Goal: Task Accomplishment & Management: Use online tool/utility

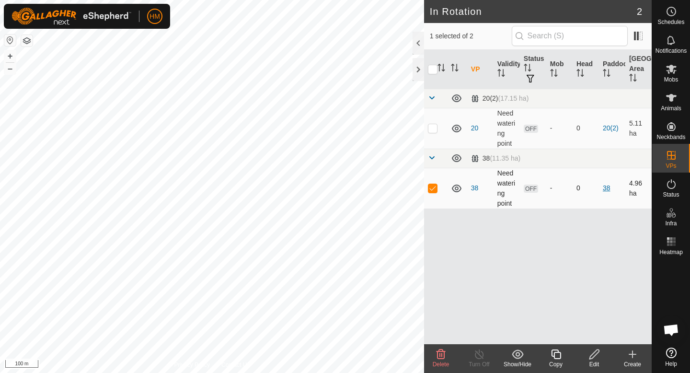
click at [606, 191] on link "38" at bounding box center [607, 188] width 8 height 8
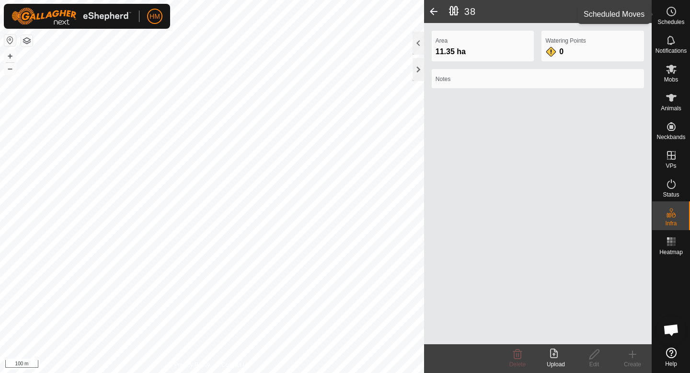
click at [666, 20] on span "Schedules" at bounding box center [671, 22] width 27 height 6
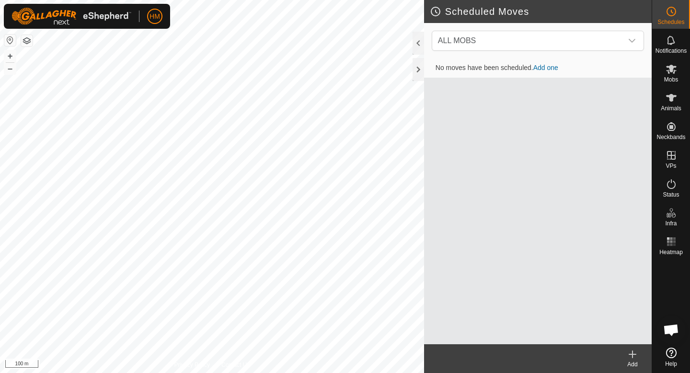
click at [555, 72] on td "No moves have been scheduled. Add one" at bounding box center [538, 67] width 228 height 19
click at [550, 70] on link "Add one" at bounding box center [545, 68] width 25 height 8
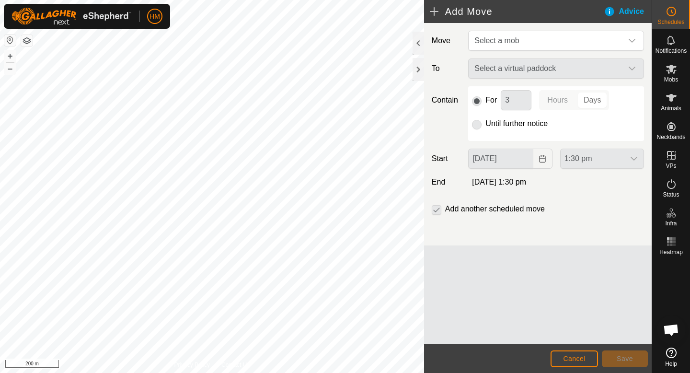
click at [155, 24] on div "HM Schedules Notifications Mobs Animals Neckbands VPs Status Infra Heatmap Help…" at bounding box center [345, 186] width 690 height 373
click at [562, 358] on button "Cancel" at bounding box center [574, 358] width 47 height 17
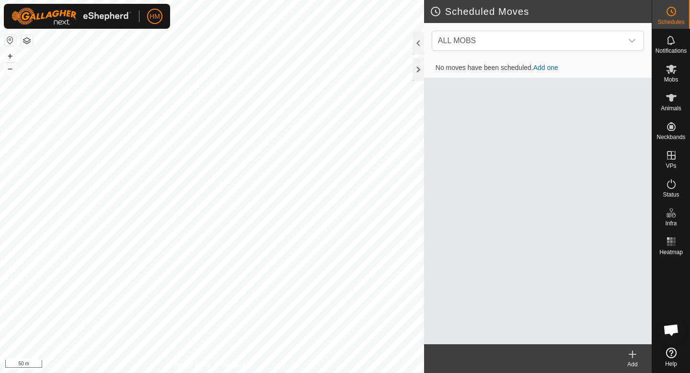
click at [435, 7] on h2 "Scheduled Moves" at bounding box center [541, 12] width 222 height 12
click at [420, 39] on div at bounding box center [419, 43] width 12 height 23
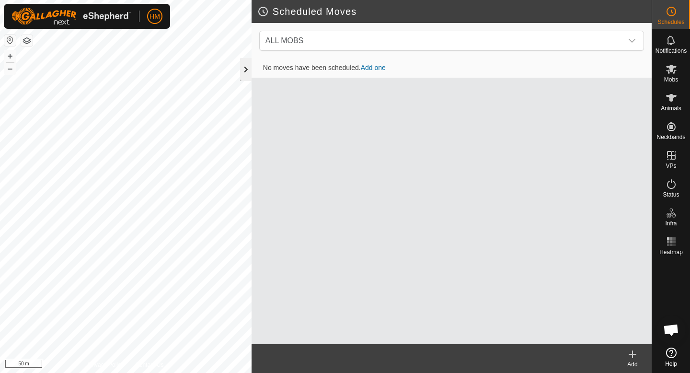
click at [246, 71] on div at bounding box center [246, 69] width 12 height 23
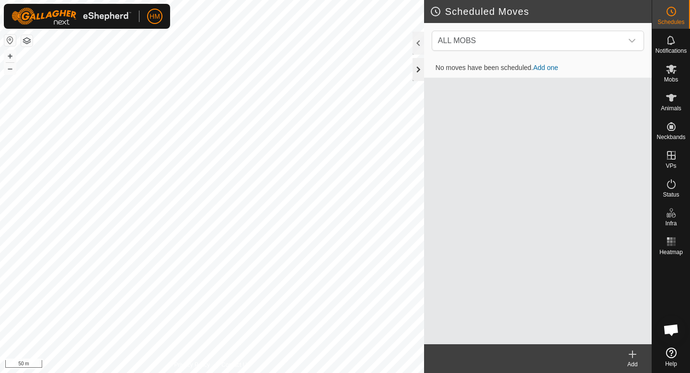
click at [417, 68] on div at bounding box center [419, 69] width 12 height 23
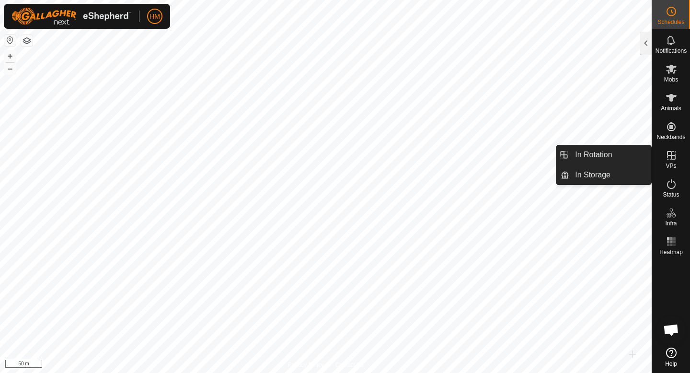
click at [676, 153] on icon at bounding box center [672, 156] width 12 height 12
click at [673, 157] on icon at bounding box center [672, 156] width 12 height 12
click at [594, 156] on link "In Rotation" at bounding box center [610, 154] width 82 height 19
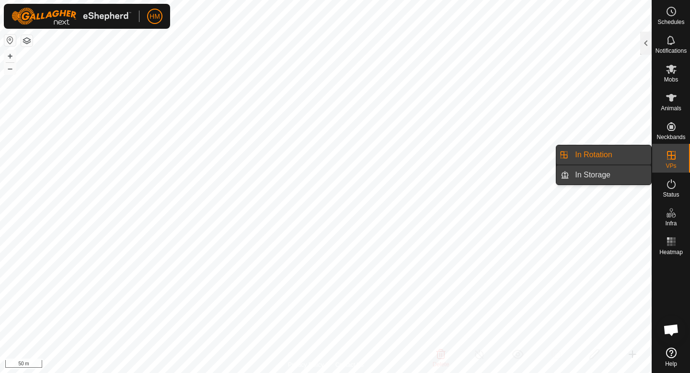
click at [623, 171] on link "In Storage" at bounding box center [610, 174] width 82 height 19
click at [612, 154] on link "In Rotation" at bounding box center [610, 154] width 82 height 19
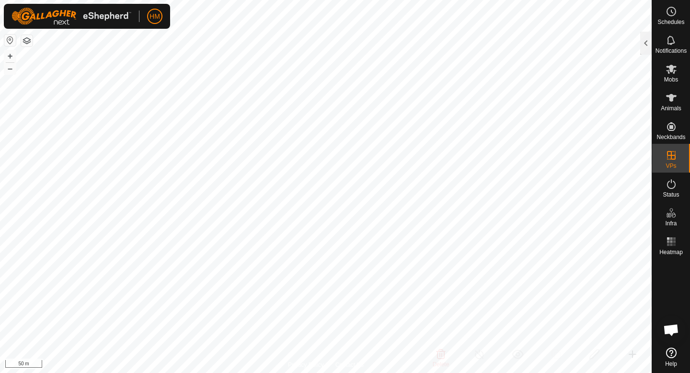
click at [25, 39] on button "button" at bounding box center [27, 41] width 12 height 12
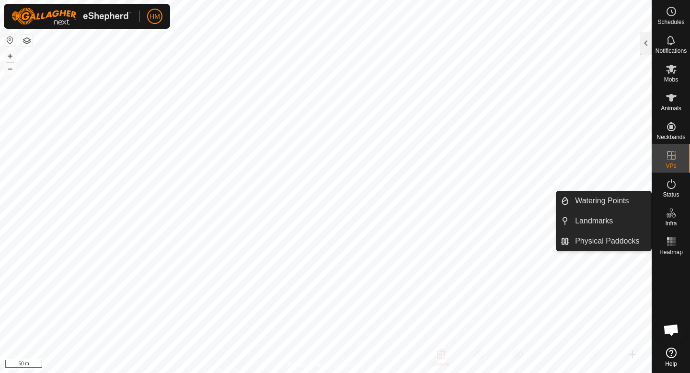
click at [670, 216] on icon at bounding box center [668, 215] width 5 height 5
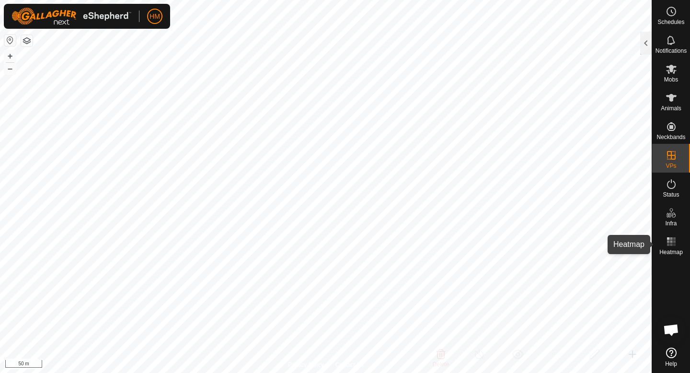
click at [672, 238] on icon at bounding box center [672, 242] width 12 height 12
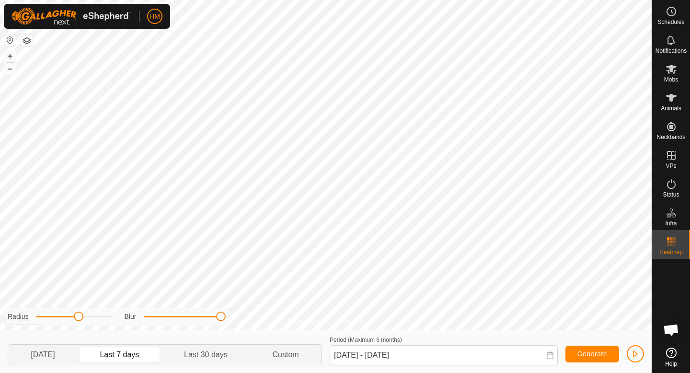
drag, startPoint x: 153, startPoint y: 319, endPoint x: 224, endPoint y: 317, distance: 71.4
click at [224, 317] on span at bounding box center [221, 317] width 10 height 10
drag, startPoint x: 223, startPoint y: 317, endPoint x: 161, endPoint y: 318, distance: 62.3
click at [161, 318] on span at bounding box center [163, 317] width 10 height 10
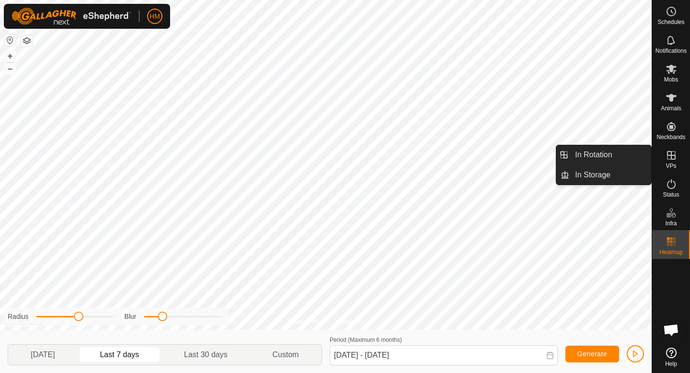
click at [673, 155] on icon at bounding box center [671, 155] width 9 height 9
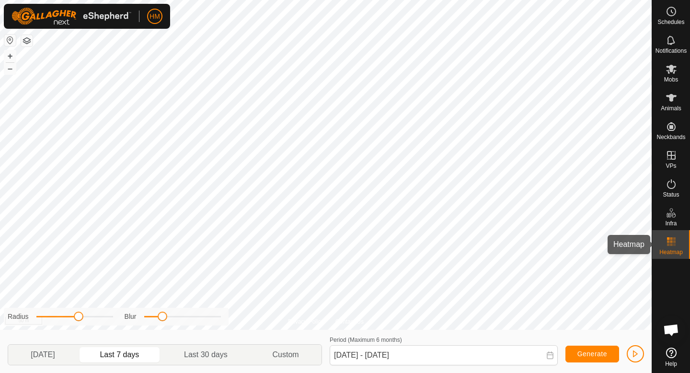
click at [669, 247] on icon at bounding box center [672, 242] width 12 height 12
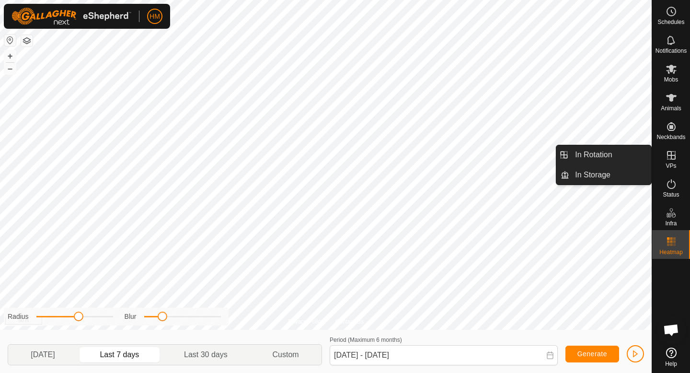
click at [675, 159] on icon at bounding box center [671, 155] width 9 height 9
click at [595, 162] on link "In Rotation" at bounding box center [610, 154] width 82 height 19
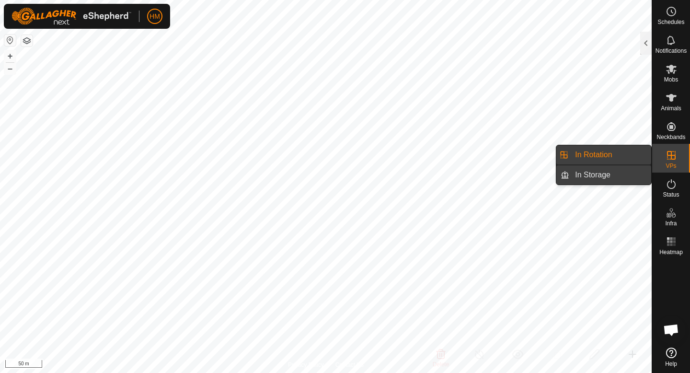
click at [595, 176] on link "In Storage" at bounding box center [610, 174] width 82 height 19
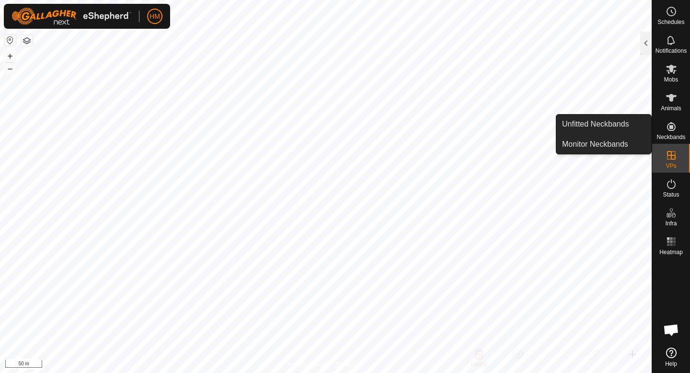
click at [673, 130] on icon at bounding box center [671, 126] width 9 height 9
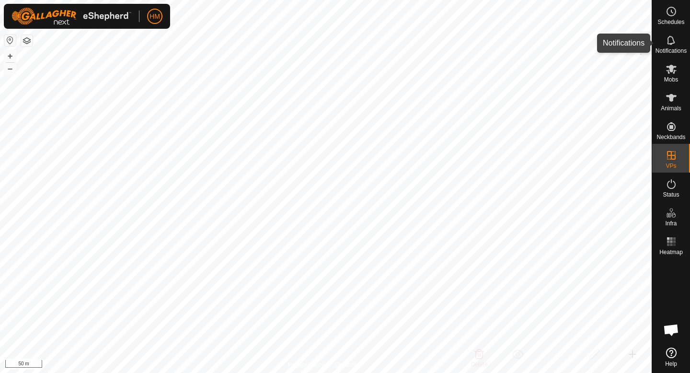
click at [669, 45] on icon at bounding box center [672, 41] width 12 height 12
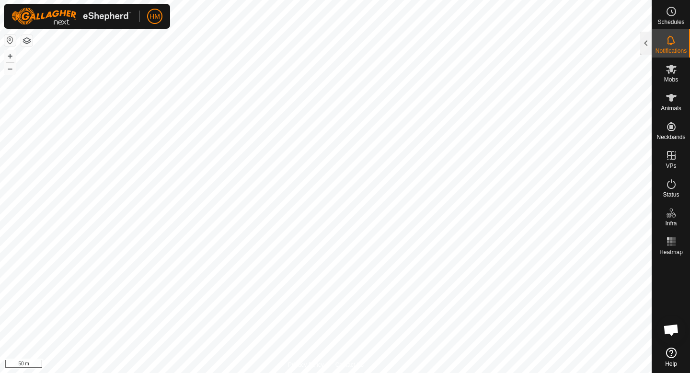
click at [672, 359] on link "Help" at bounding box center [671, 357] width 38 height 27
click at [11, 53] on button "+" at bounding box center [10, 56] width 12 height 12
click at [10, 69] on button "–" at bounding box center [10, 69] width 12 height 12
click at [9, 44] on button "button" at bounding box center [10, 41] width 12 height 12
checkbox input "true"
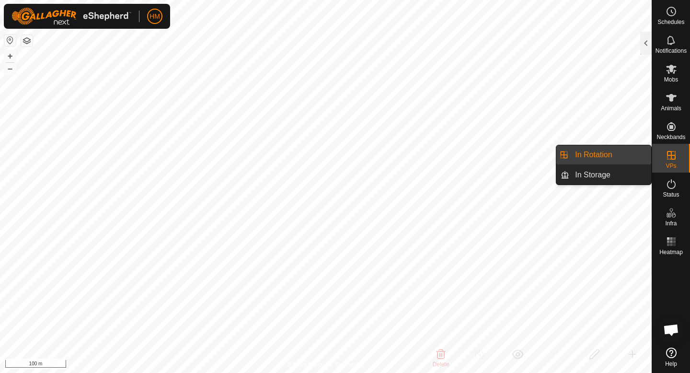
click at [668, 160] on icon at bounding box center [672, 156] width 12 height 12
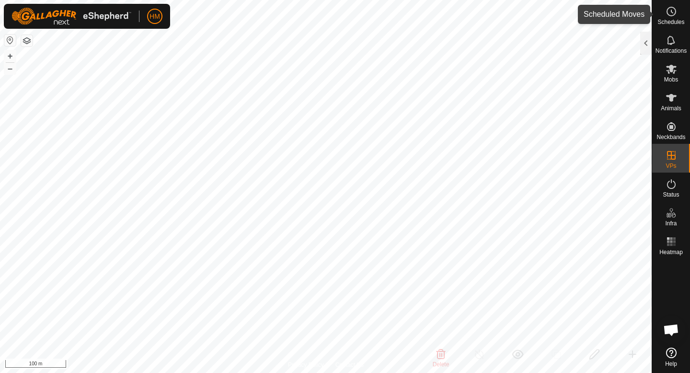
click at [666, 15] on icon at bounding box center [672, 12] width 12 height 12
click at [659, 191] on div "Status" at bounding box center [671, 187] width 38 height 29
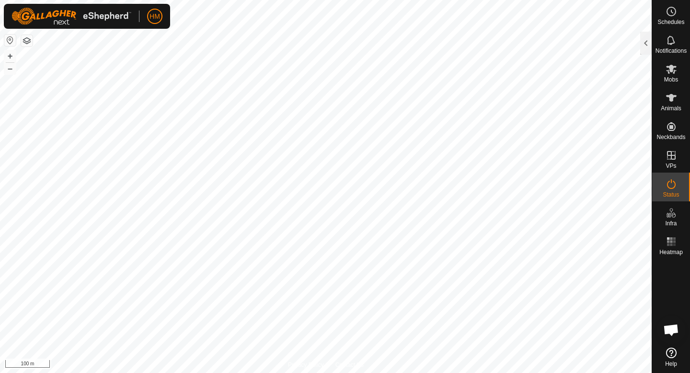
click at [659, 191] on div "Status" at bounding box center [671, 187] width 38 height 29
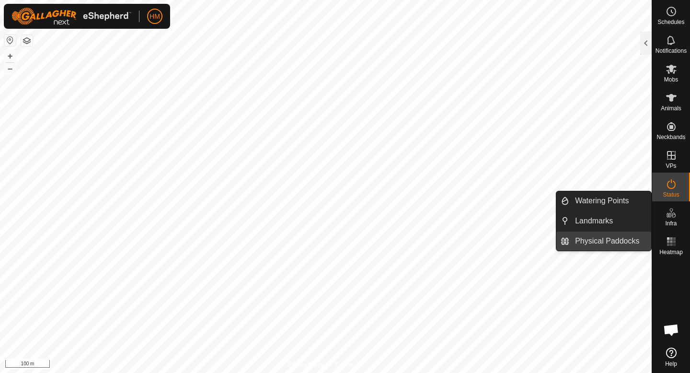
click at [622, 237] on link "Physical Paddocks" at bounding box center [610, 240] width 82 height 19
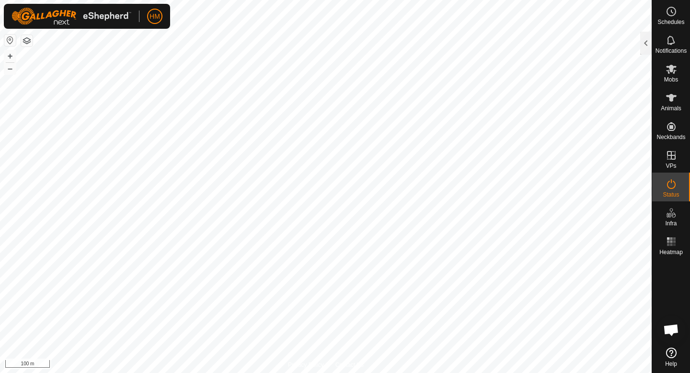
click at [652, 372] on p-menu "Watering Points Landmarks Physical Paddocks" at bounding box center [652, 373] width 0 height 0
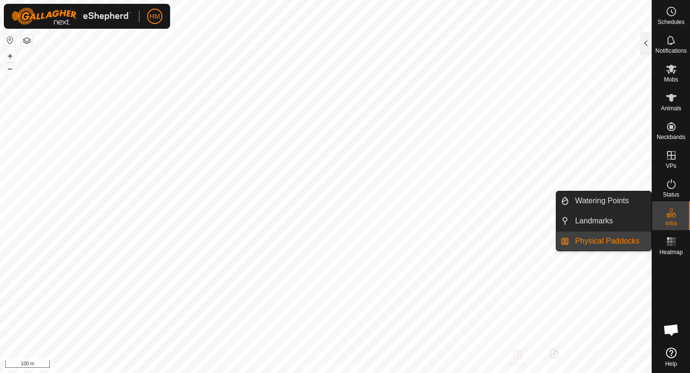
click at [622, 237] on link "Physical Paddocks" at bounding box center [610, 240] width 82 height 19
click at [661, 223] on div "Infra" at bounding box center [671, 215] width 38 height 29
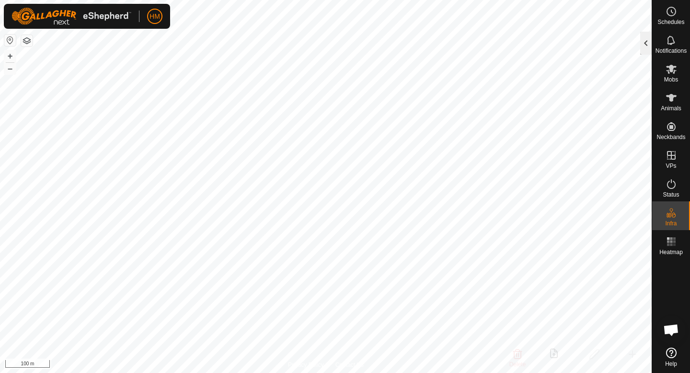
click at [643, 50] on div at bounding box center [646, 43] width 12 height 23
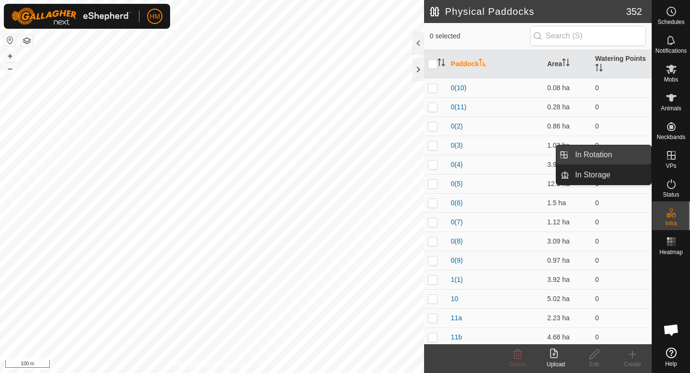
click at [624, 154] on link "In Rotation" at bounding box center [610, 154] width 82 height 19
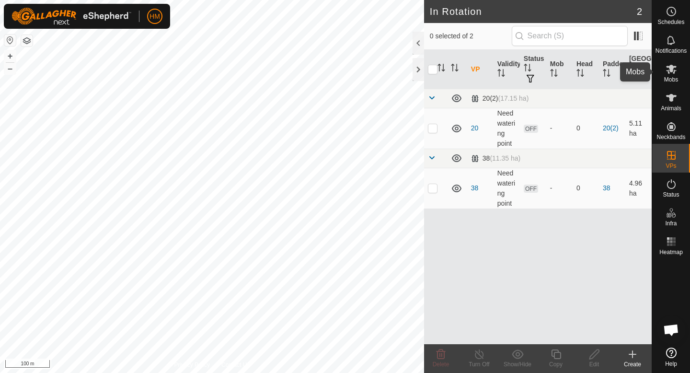
click at [671, 81] on span "Mobs" at bounding box center [671, 80] width 14 height 6
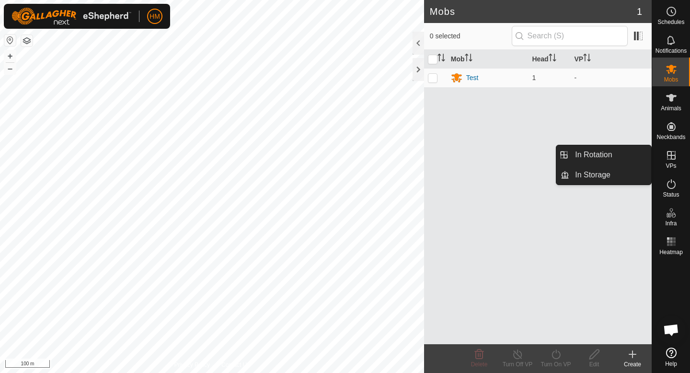
click at [670, 153] on icon at bounding box center [672, 156] width 12 height 12
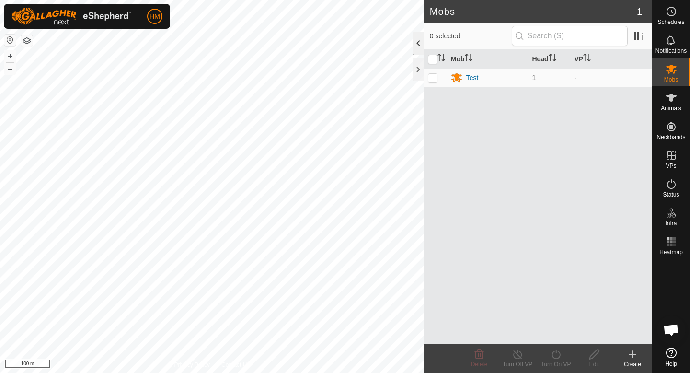
click at [417, 49] on div at bounding box center [419, 43] width 12 height 23
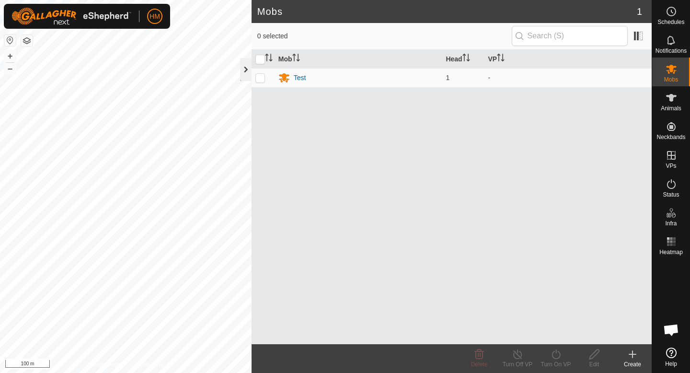
click at [246, 66] on div at bounding box center [246, 69] width 12 height 23
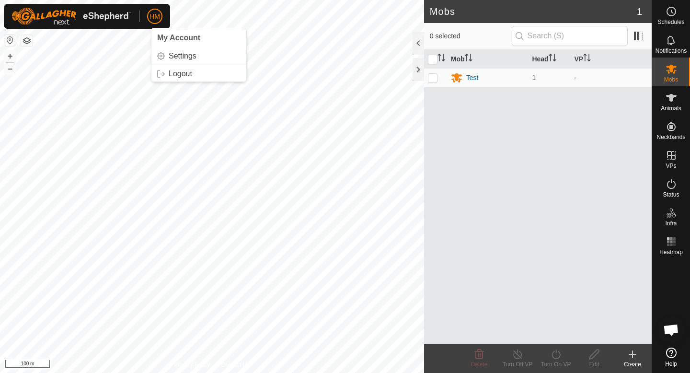
click at [109, 16] on img at bounding box center [72, 16] width 120 height 17
click at [633, 360] on div "Create" at bounding box center [632, 364] width 38 height 9
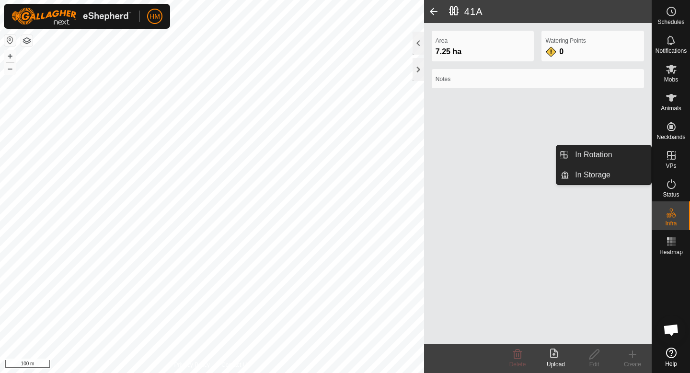
click at [669, 160] on icon at bounding box center [672, 156] width 12 height 12
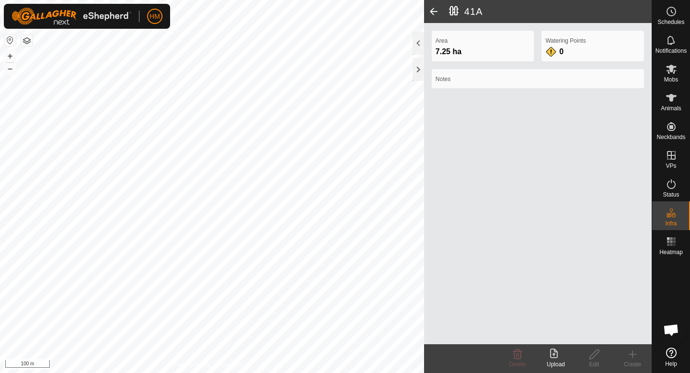
click at [434, 12] on span at bounding box center [433, 11] width 19 height 23
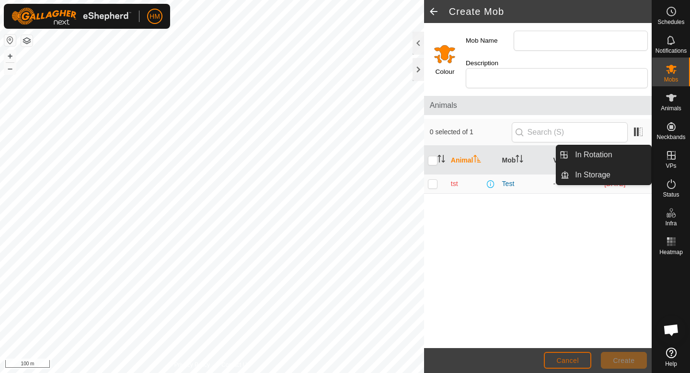
click at [580, 358] on button "Cancel" at bounding box center [567, 360] width 47 height 17
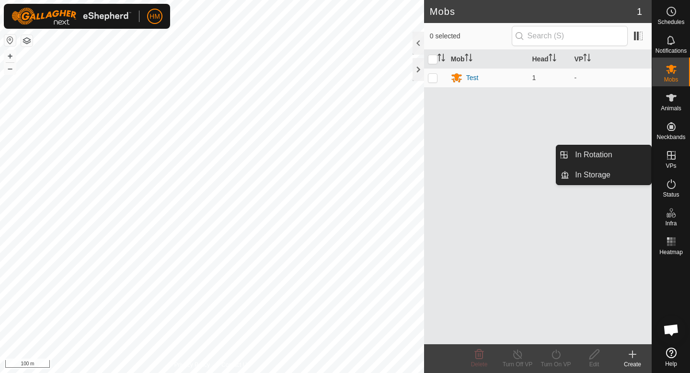
click at [668, 163] on span "VPs" at bounding box center [671, 166] width 11 height 6
click at [611, 159] on link "In Rotation" at bounding box center [610, 154] width 82 height 19
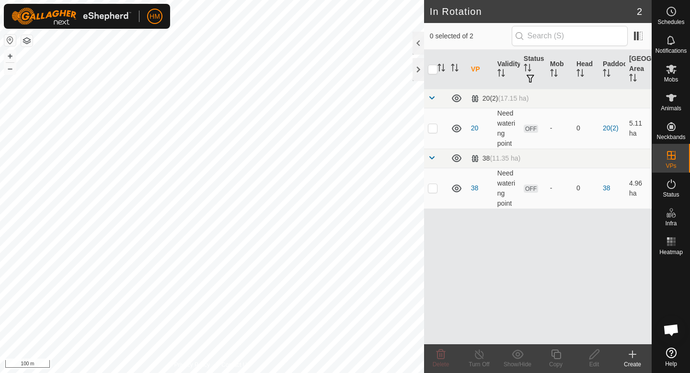
click at [634, 353] on icon at bounding box center [633, 354] width 12 height 12
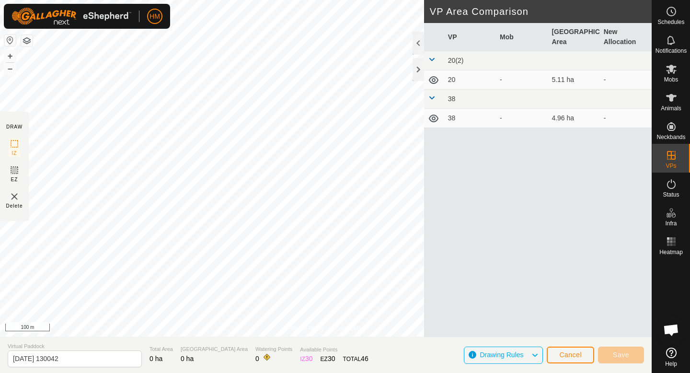
click at [534, 355] on icon at bounding box center [535, 355] width 8 height 12
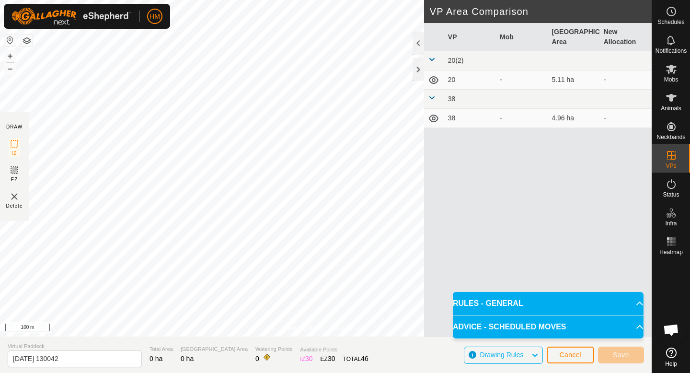
click at [534, 355] on icon at bounding box center [535, 355] width 8 height 12
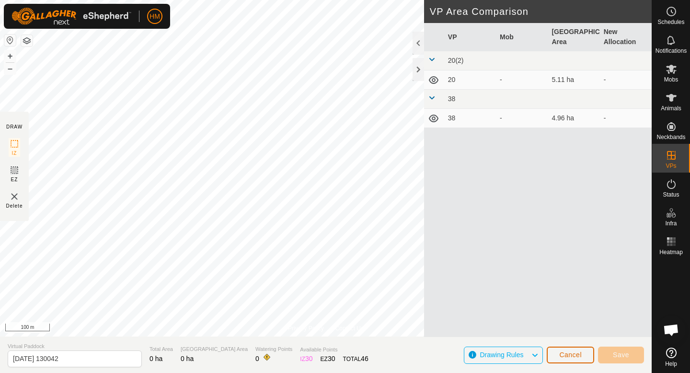
click at [561, 353] on span "Cancel" at bounding box center [570, 355] width 23 height 8
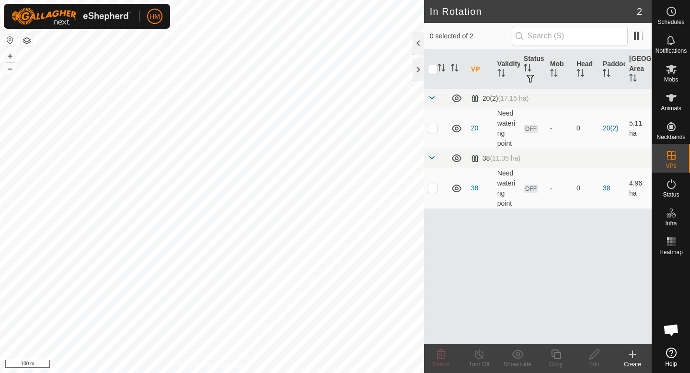
click at [629, 354] on icon at bounding box center [632, 354] width 7 height 0
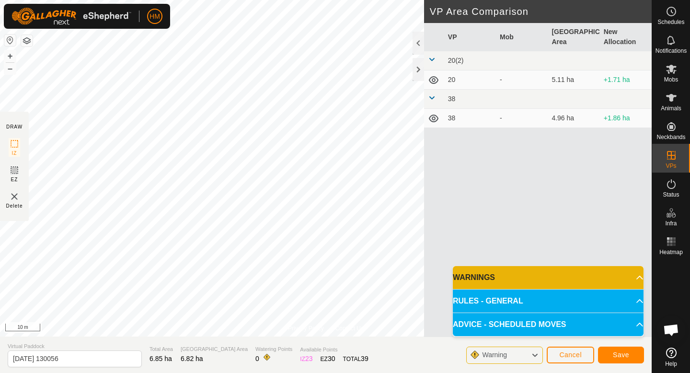
click at [551, 305] on p-accordion-header "RULES - GENERAL" at bounding box center [548, 300] width 191 height 23
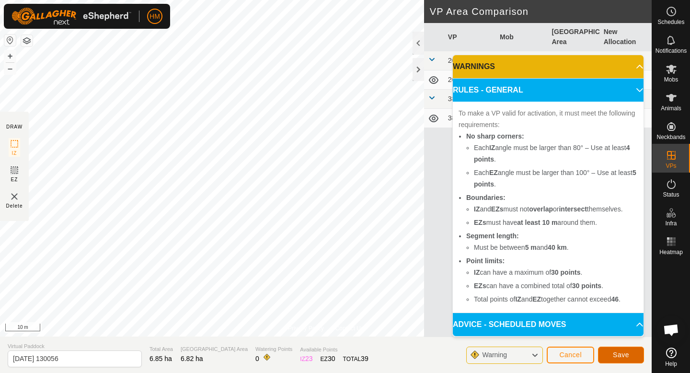
click at [632, 357] on button "Save" at bounding box center [621, 354] width 46 height 17
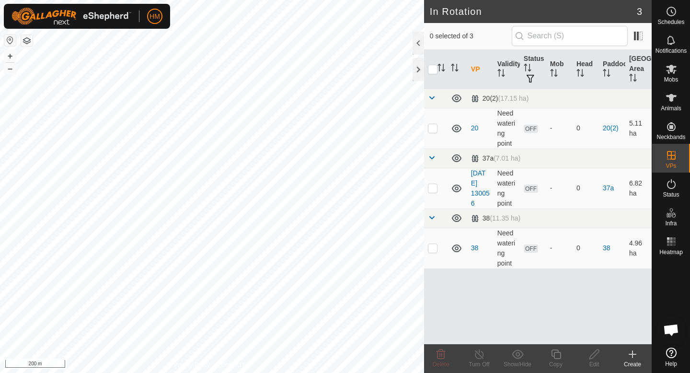
click at [635, 357] on icon at bounding box center [633, 354] width 12 height 12
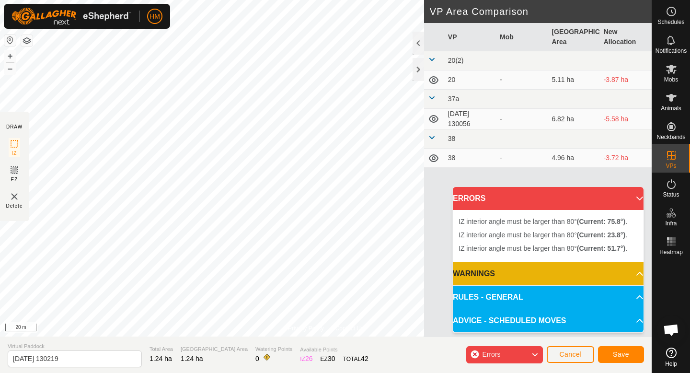
click at [534, 349] on icon at bounding box center [535, 354] width 8 height 12
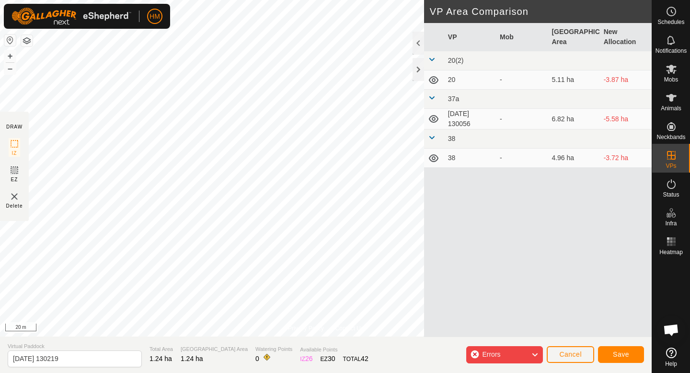
click at [535, 355] on icon at bounding box center [535, 354] width 8 height 12
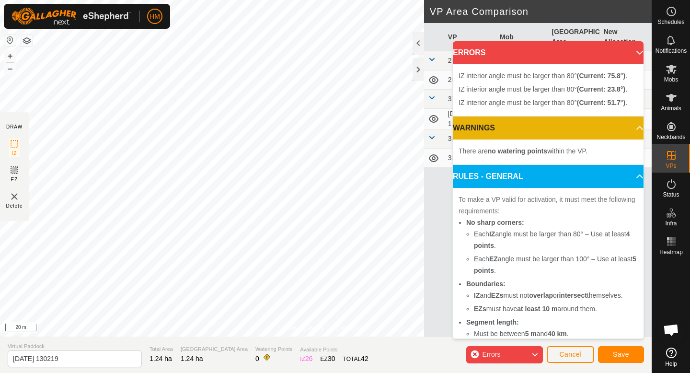
click at [633, 49] on p-accordion-header "ERRORS" at bounding box center [548, 52] width 191 height 23
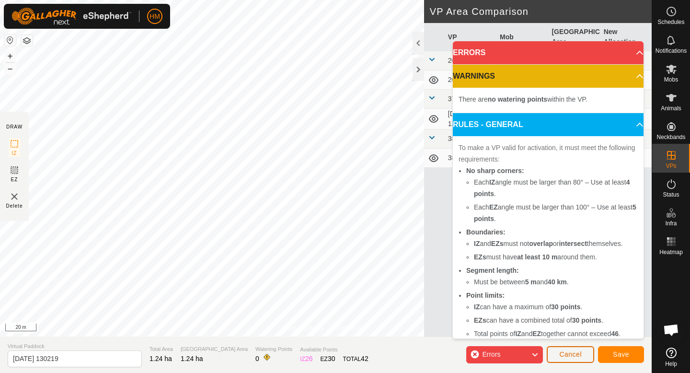
click at [562, 354] on span "Cancel" at bounding box center [570, 354] width 23 height 8
